Goal: Information Seeking & Learning: Learn about a topic

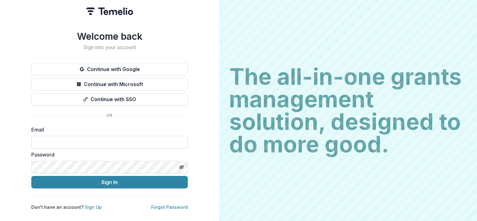
click at [102, 140] on input at bounding box center [109, 142] width 156 height 13
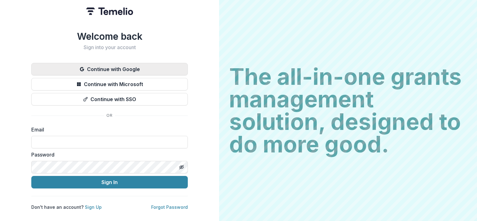
click at [110, 64] on button "Continue with Google" at bounding box center [109, 69] width 156 height 13
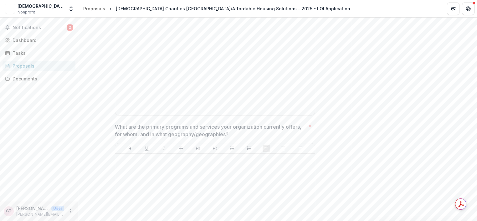
scroll to position [407, 0]
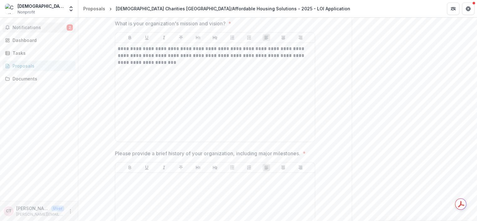
click at [56, 26] on span "Notifications" at bounding box center [40, 27] width 54 height 5
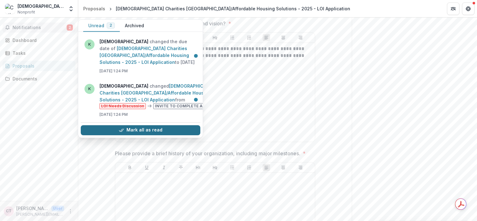
click at [148, 125] on button "Mark all as read" at bounding box center [141, 130] width 120 height 10
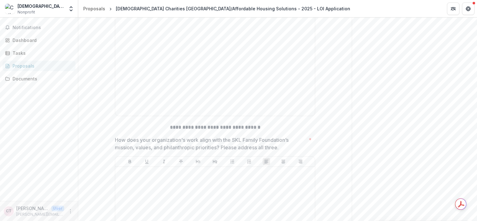
scroll to position [814, 0]
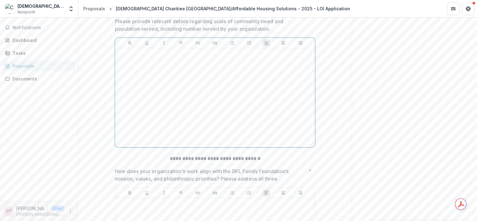
click at [138, 99] on div at bounding box center [215, 98] width 195 height 94
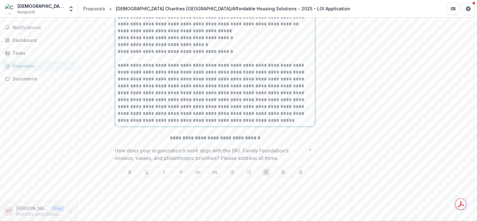
scroll to position [1081, 0]
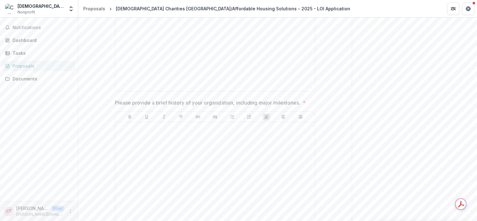
drag, startPoint x: 260, startPoint y: 154, endPoint x: 94, endPoint y: 2, distance: 225.0
click at [94, 2] on div "**********" at bounding box center [238, 110] width 477 height 221
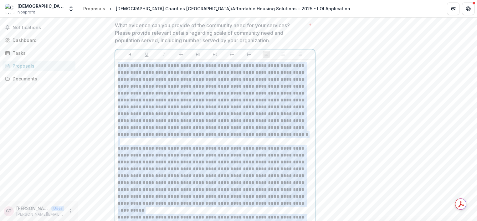
scroll to position [809, 0]
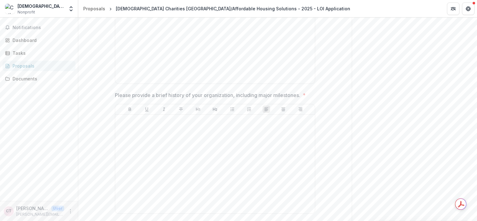
scroll to position [465, 0]
